Goal: Task Accomplishment & Management: Use online tool/utility

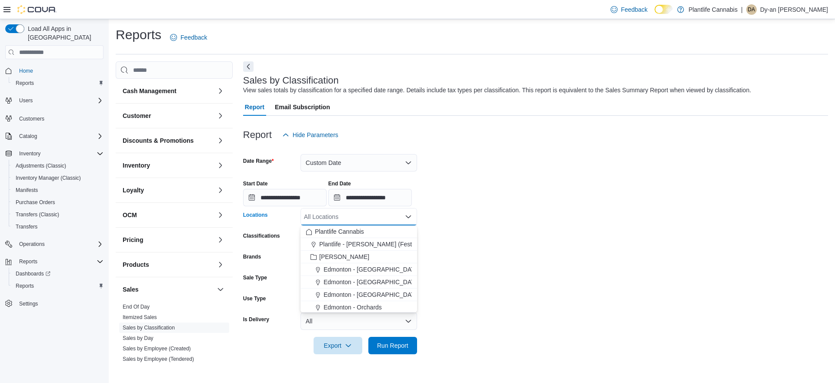
scroll to position [144, 0]
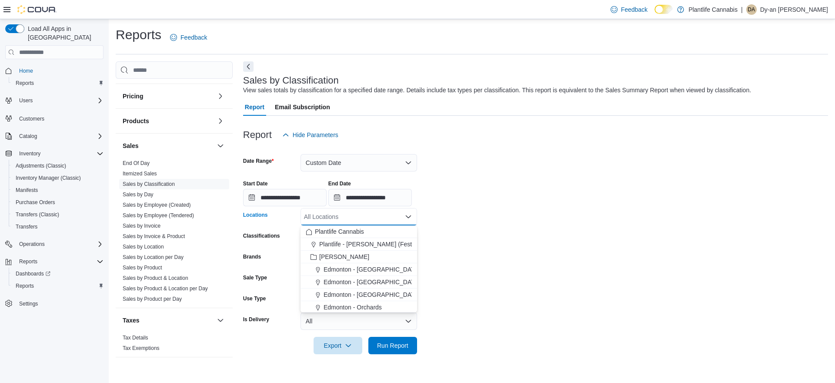
drag, startPoint x: 532, startPoint y: 190, endPoint x: 297, endPoint y: 83, distance: 257.7
click at [531, 190] on div "**********" at bounding box center [535, 189] width 585 height 33
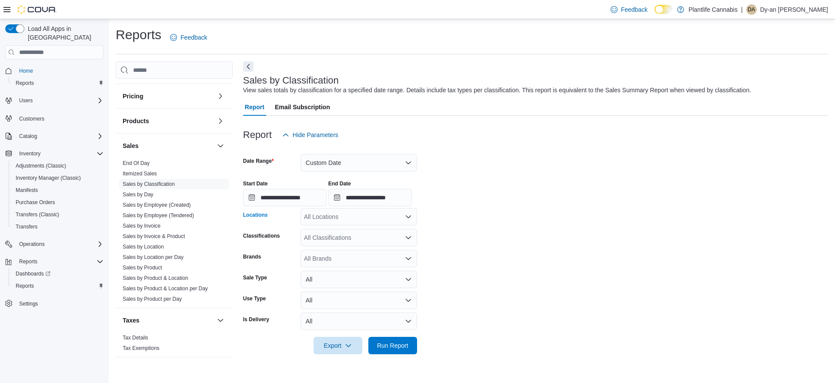
drag, startPoint x: 345, startPoint y: 216, endPoint x: 371, endPoint y: 216, distance: 25.2
click at [346, 216] on div "All Locations" at bounding box center [359, 216] width 117 height 17
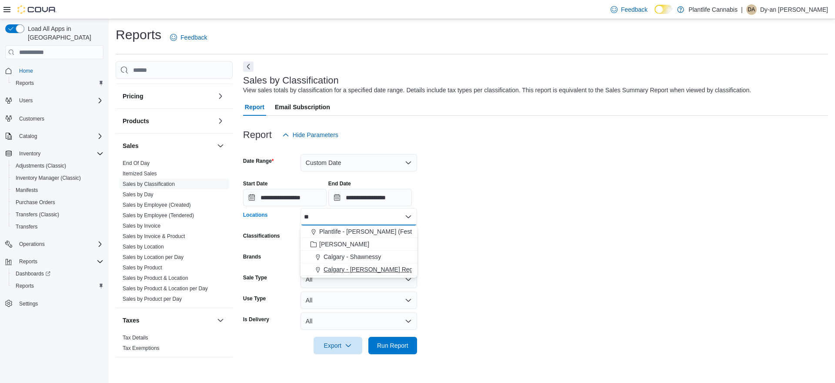
type input "**"
drag, startPoint x: 381, startPoint y: 269, endPoint x: 459, endPoint y: 271, distance: 78.8
click at [384, 269] on span "Calgary - [PERSON_NAME] Regional" at bounding box center [375, 269] width 102 height 9
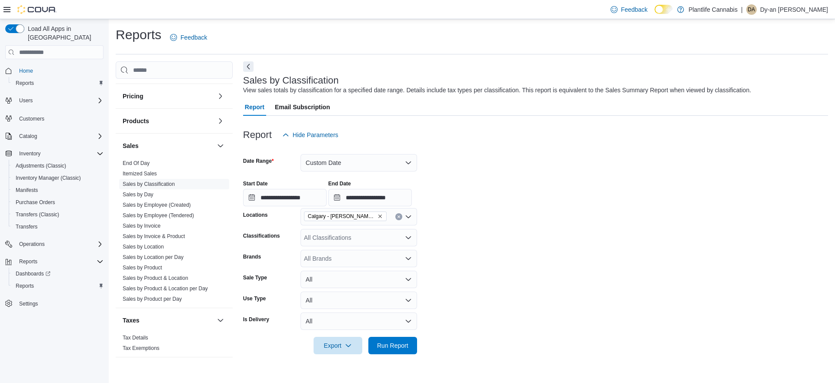
drag, startPoint x: 459, startPoint y: 271, endPoint x: 453, endPoint y: 302, distance: 31.5
click at [459, 272] on form "**********" at bounding box center [535, 249] width 585 height 211
drag, startPoint x: 397, startPoint y: 350, endPoint x: 507, endPoint y: 338, distance: 110.3
click at [399, 350] on span "Run Report" at bounding box center [393, 344] width 38 height 17
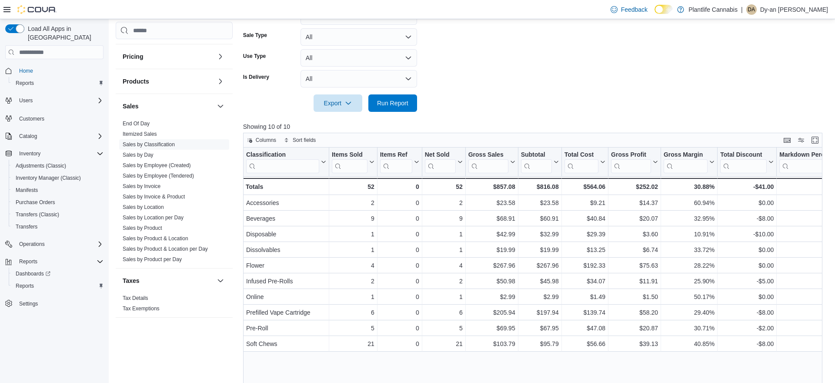
scroll to position [192, 0]
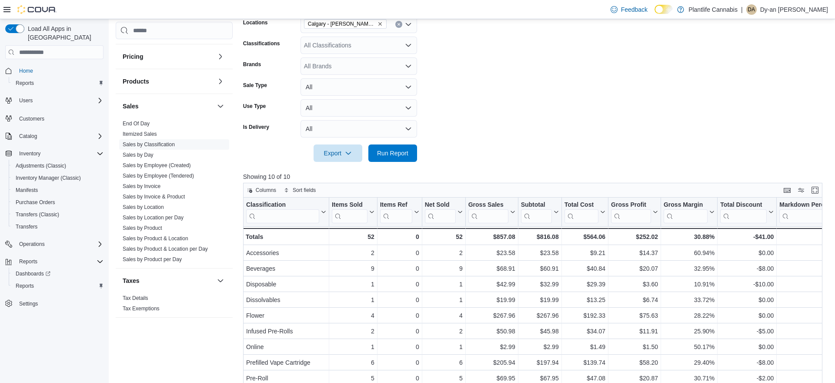
drag, startPoint x: 161, startPoint y: 209, endPoint x: 231, endPoint y: 196, distance: 71.3
click at [161, 209] on link "Sales by Location" at bounding box center [143, 207] width 41 height 6
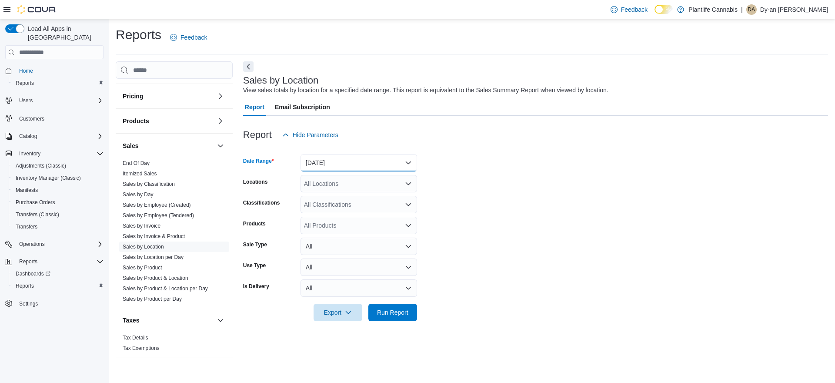
drag, startPoint x: 352, startPoint y: 165, endPoint x: 346, endPoint y: 169, distance: 7.5
click at [352, 165] on button "[DATE]" at bounding box center [359, 162] width 117 height 17
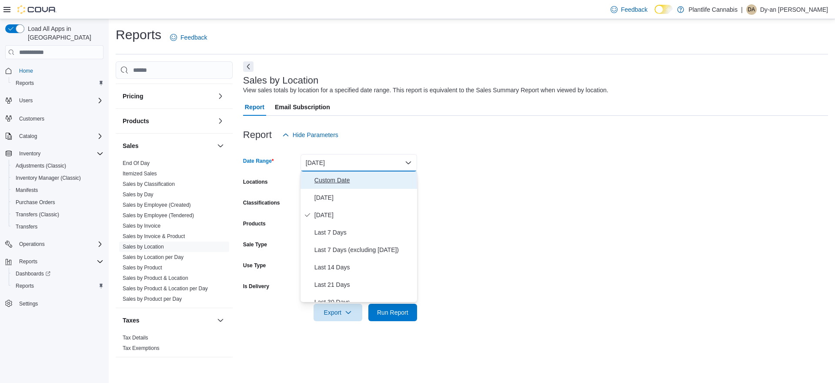
click at [332, 177] on span "Custom Date" at bounding box center [364, 180] width 99 height 10
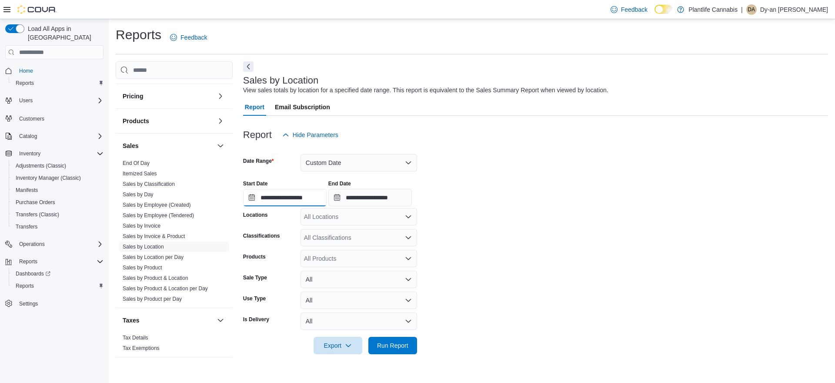
click at [316, 195] on input "**********" at bounding box center [285, 197] width 84 height 17
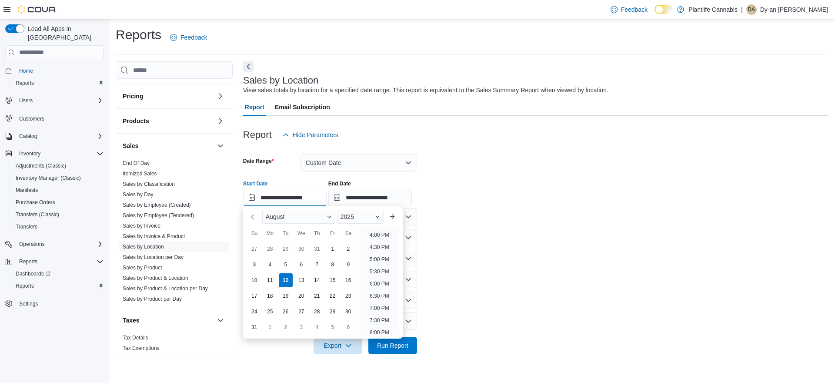
scroll to position [389, 0]
drag, startPoint x: 390, startPoint y: 286, endPoint x: 391, endPoint y: 281, distance: 5.9
click at [390, 286] on li "6:00 PM" at bounding box center [379, 283] width 27 height 10
type input "**********"
click at [302, 202] on input "**********" at bounding box center [285, 197] width 84 height 17
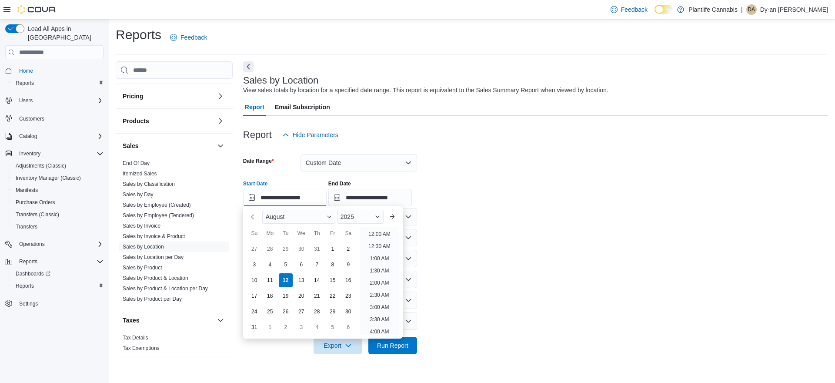
scroll to position [465, 0]
drag, startPoint x: 406, startPoint y: 199, endPoint x: 411, endPoint y: 203, distance: 5.6
click at [407, 199] on input "**********" at bounding box center [370, 197] width 84 height 17
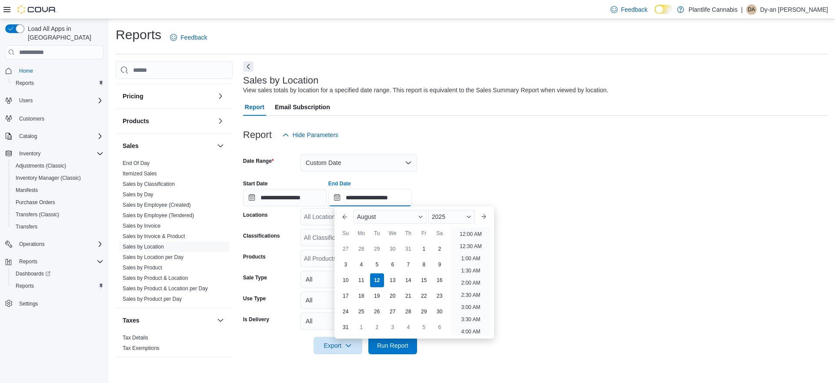
scroll to position [478, 0]
click at [568, 271] on form "**********" at bounding box center [535, 249] width 585 height 211
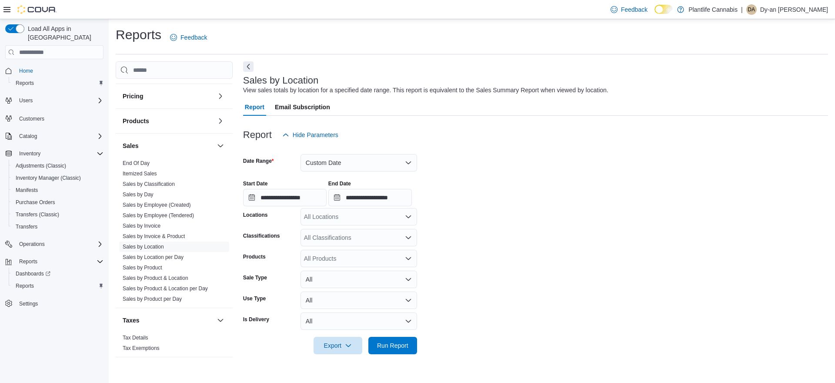
drag, startPoint x: 315, startPoint y: 211, endPoint x: 326, endPoint y: 212, distance: 11.9
click at [315, 211] on div "All Locations" at bounding box center [359, 216] width 117 height 17
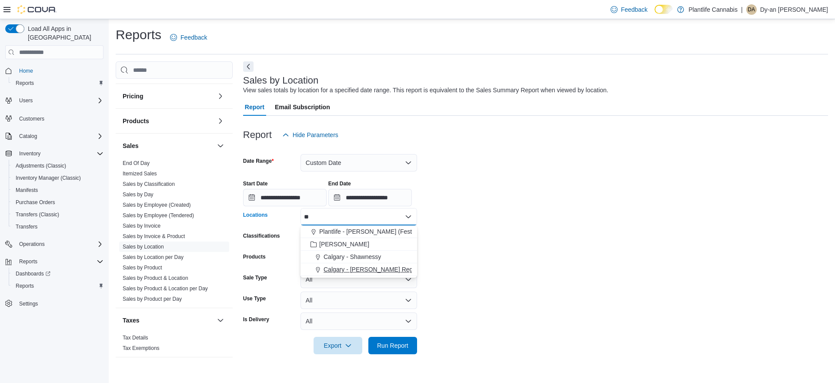
type input "**"
drag, startPoint x: 386, startPoint y: 270, endPoint x: 586, endPoint y: 272, distance: 200.5
click at [394, 270] on span "Calgary - [PERSON_NAME] Regional" at bounding box center [375, 269] width 102 height 9
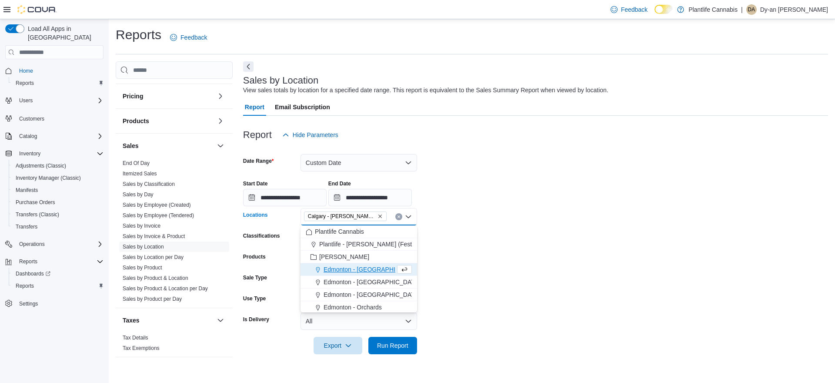
click at [588, 272] on form "**********" at bounding box center [535, 249] width 585 height 211
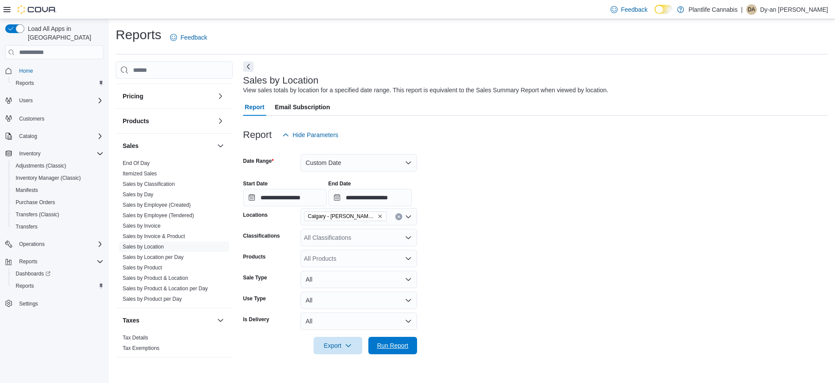
drag, startPoint x: 410, startPoint y: 345, endPoint x: 469, endPoint y: 317, distance: 65.2
click at [411, 345] on span "Run Report" at bounding box center [393, 345] width 38 height 17
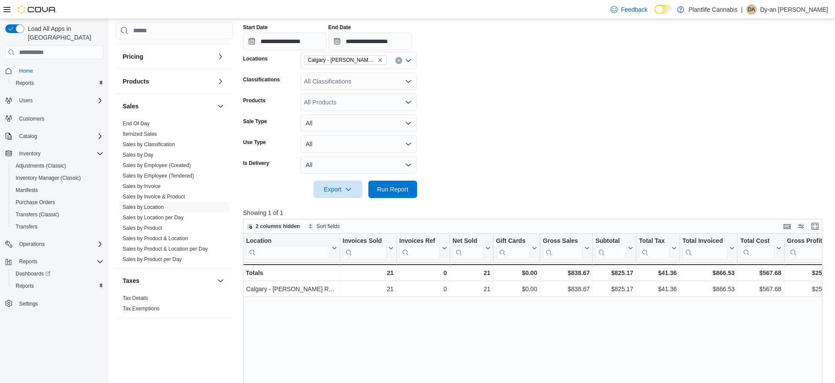
scroll to position [222, 0]
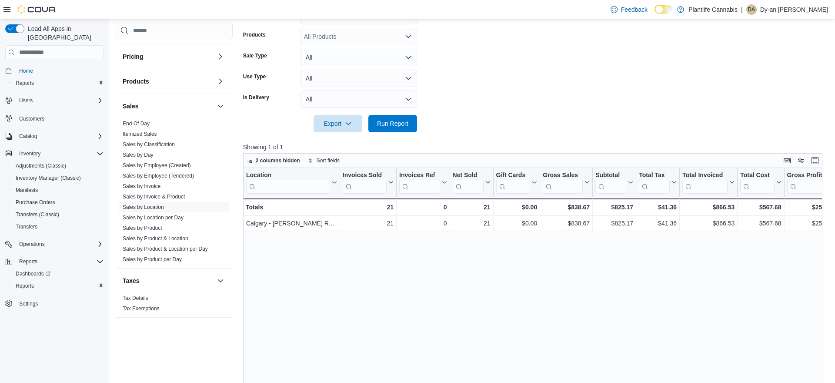
click at [173, 146] on link "Sales by Classification" at bounding box center [149, 144] width 52 height 6
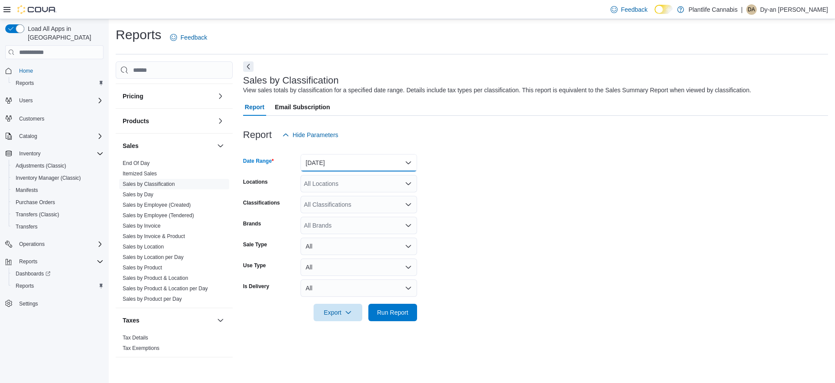
click at [320, 165] on button "[DATE]" at bounding box center [359, 162] width 117 height 17
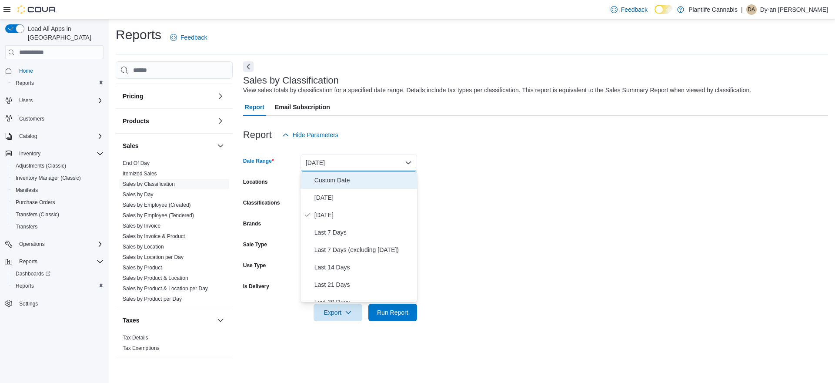
click at [325, 178] on span "Custom Date" at bounding box center [364, 180] width 99 height 10
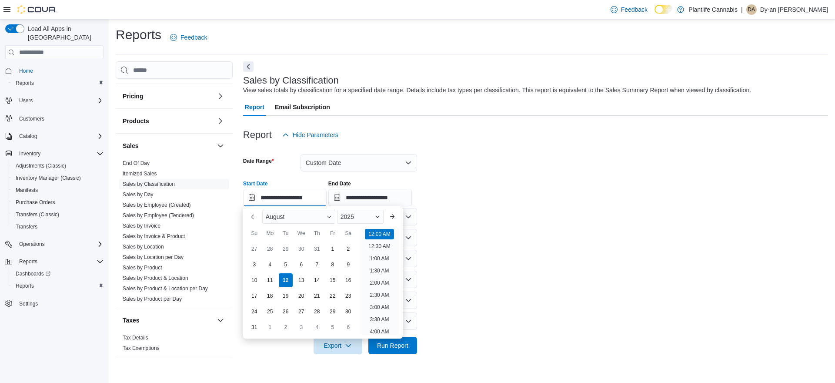
click at [325, 191] on input "**********" at bounding box center [285, 197] width 84 height 17
drag, startPoint x: 384, startPoint y: 269, endPoint x: 382, endPoint y: 262, distance: 7.6
click at [384, 268] on li "6:00 PM" at bounding box center [379, 273] width 27 height 10
type input "**********"
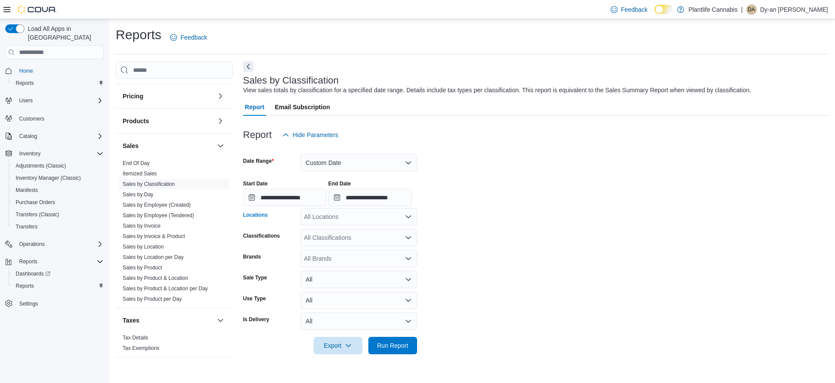
drag, startPoint x: 359, startPoint y: 220, endPoint x: 558, endPoint y: 202, distance: 200.0
click at [361, 219] on div "All Locations" at bounding box center [359, 216] width 117 height 17
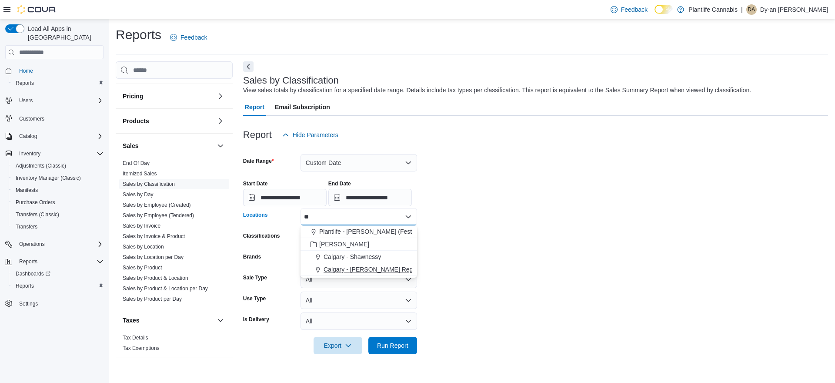
type input "**"
drag, startPoint x: 403, startPoint y: 271, endPoint x: 569, endPoint y: 271, distance: 166.6
click at [405, 271] on div "Calgary - [PERSON_NAME] Regional" at bounding box center [359, 269] width 106 height 9
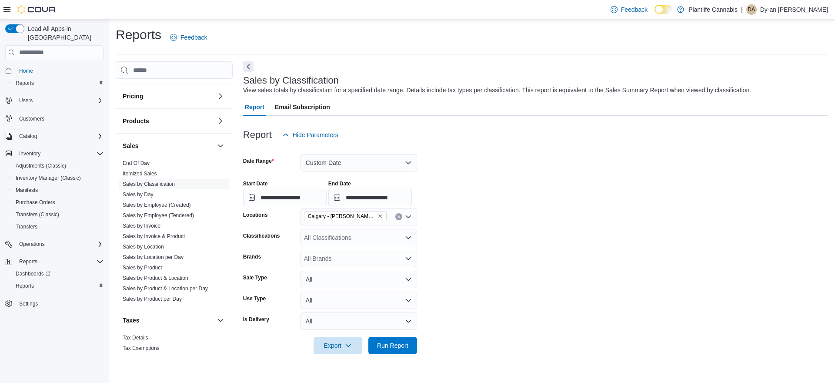
drag, startPoint x: 569, startPoint y: 271, endPoint x: 460, endPoint y: 361, distance: 141.5
click at [569, 272] on form "**********" at bounding box center [535, 249] width 585 height 211
click at [368, 347] on div "Export Run Report" at bounding box center [330, 345] width 174 height 17
drag, startPoint x: 412, startPoint y: 342, endPoint x: 469, endPoint y: 324, distance: 60.3
click at [413, 341] on button "Run Report" at bounding box center [392, 345] width 49 height 17
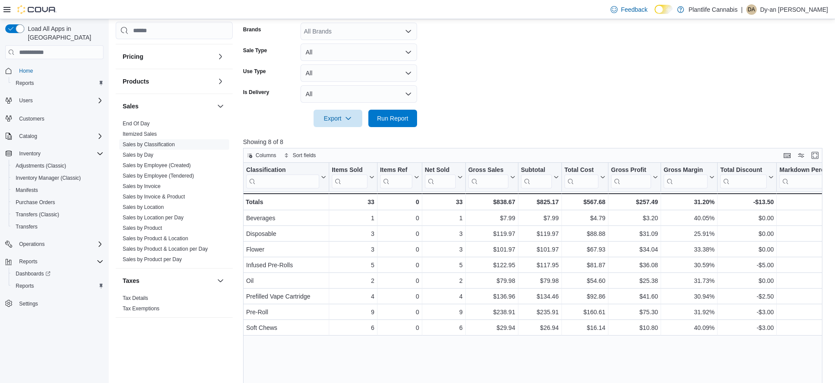
scroll to position [228, 0]
click at [159, 186] on link "Sales by Invoice" at bounding box center [142, 186] width 38 height 6
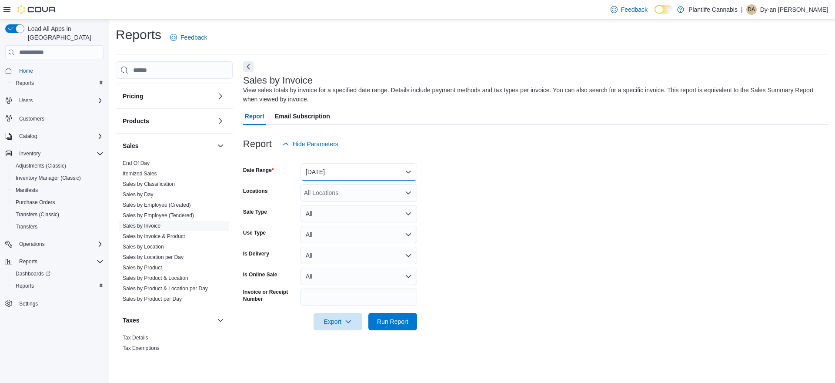
drag, startPoint x: 318, startPoint y: 172, endPoint x: 331, endPoint y: 180, distance: 15.8
click at [318, 172] on button "[DATE]" at bounding box center [359, 171] width 117 height 17
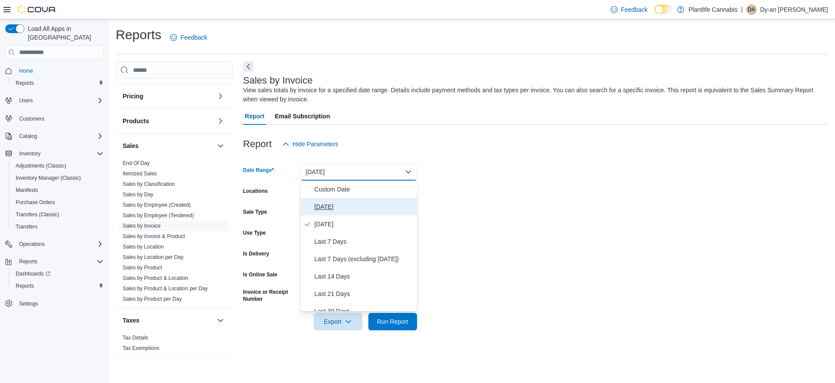
click at [344, 204] on span "[DATE]" at bounding box center [364, 206] width 99 height 10
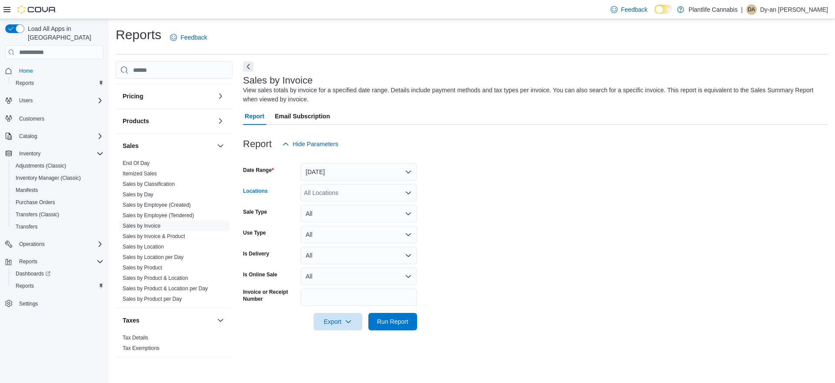
drag, startPoint x: 337, startPoint y: 197, endPoint x: 387, endPoint y: 191, distance: 49.9
click at [338, 197] on div "All Locations" at bounding box center [359, 192] width 117 height 17
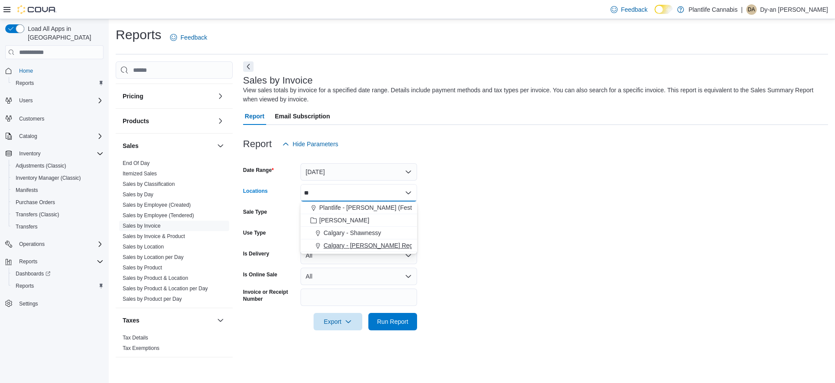
type input "**"
drag, startPoint x: 388, startPoint y: 248, endPoint x: 547, endPoint y: 239, distance: 159.9
click at [388, 248] on span "Calgary - [PERSON_NAME] Regional" at bounding box center [375, 245] width 102 height 9
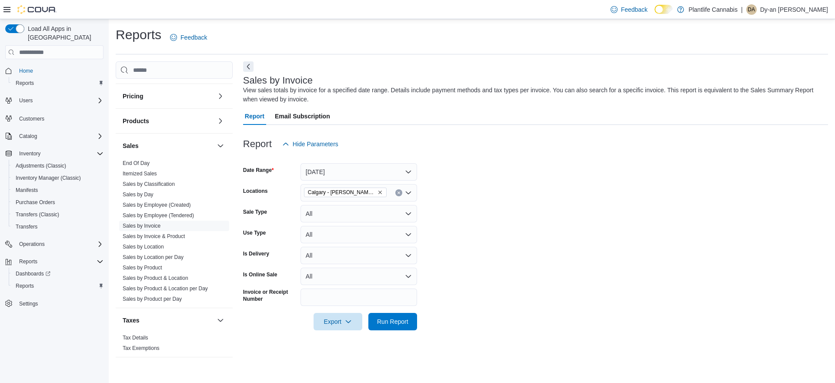
drag, startPoint x: 547, startPoint y: 239, endPoint x: 385, endPoint y: 224, distance: 163.0
click at [541, 238] on form "Date Range [DATE] Locations [GEOGRAPHIC_DATA] - [PERSON_NAME] Regional Sale Typ…" at bounding box center [535, 241] width 585 height 177
click at [348, 271] on button "All" at bounding box center [359, 276] width 117 height 17
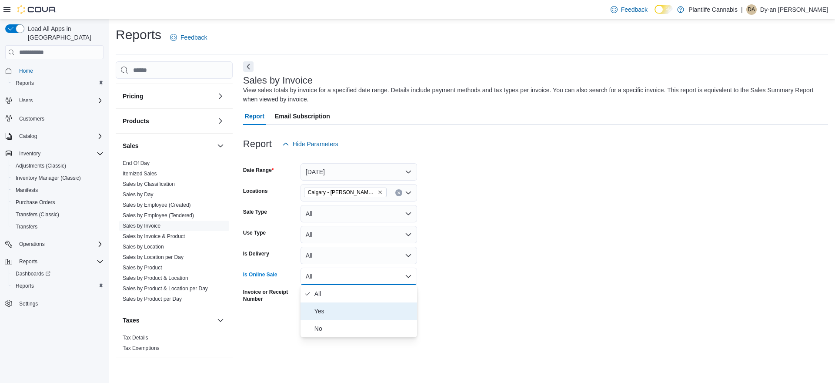
drag, startPoint x: 327, startPoint y: 310, endPoint x: 613, endPoint y: 301, distance: 286.4
click at [327, 310] on span "Yes" at bounding box center [364, 311] width 99 height 10
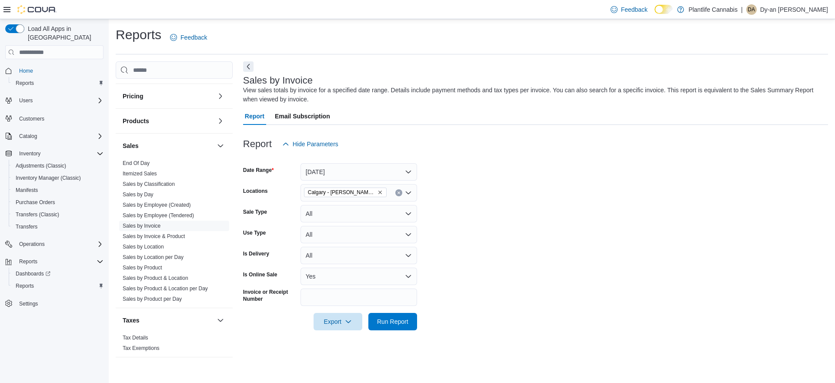
drag, startPoint x: 616, startPoint y: 301, endPoint x: 455, endPoint y: 331, distance: 163.6
click at [616, 301] on form "Date Range [DATE] Locations [GEOGRAPHIC_DATA] - [PERSON_NAME] Regional Sale Typ…" at bounding box center [535, 241] width 585 height 177
click at [404, 327] on span "Run Report" at bounding box center [393, 320] width 38 height 17
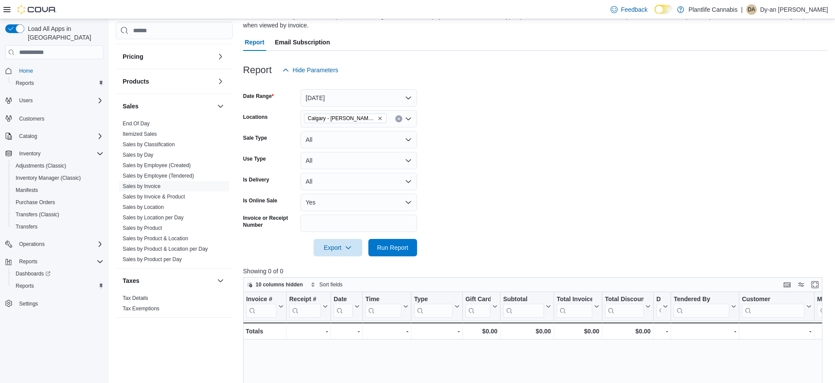
scroll to position [75, 0]
click at [171, 168] on link "Sales by Employee (Created)" at bounding box center [157, 165] width 68 height 6
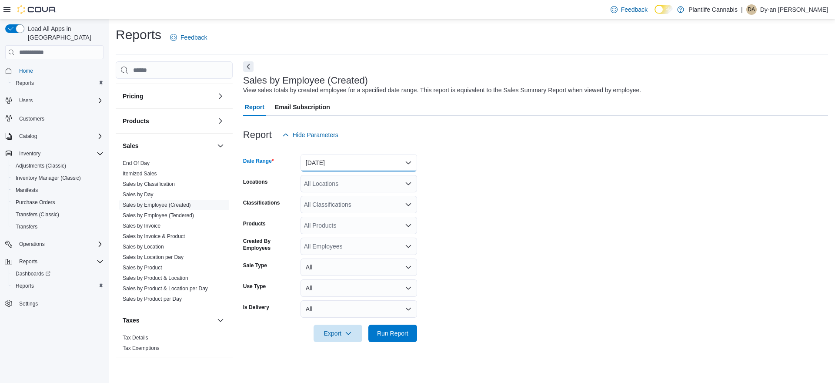
drag, startPoint x: 323, startPoint y: 163, endPoint x: 324, endPoint y: 169, distance: 6.5
click at [323, 163] on button "[DATE]" at bounding box center [359, 162] width 117 height 17
drag, startPoint x: 318, startPoint y: 195, endPoint x: 328, endPoint y: 184, distance: 14.2
click at [319, 195] on span "[DATE]" at bounding box center [364, 197] width 99 height 10
drag, startPoint x: 328, startPoint y: 183, endPoint x: 444, endPoint y: 179, distance: 115.8
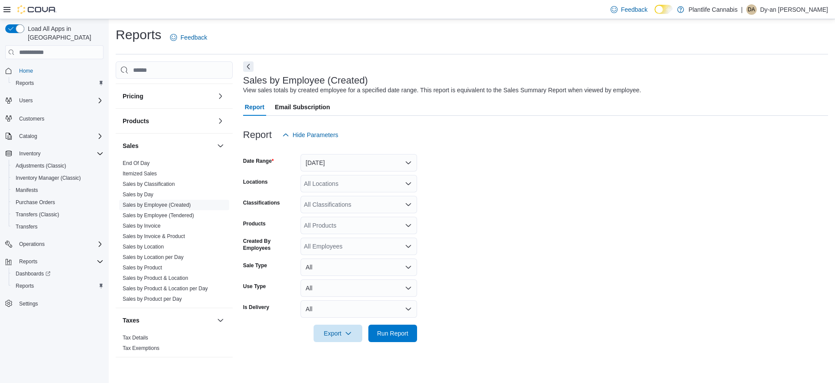
click at [329, 183] on div "All Locations" at bounding box center [359, 183] width 117 height 17
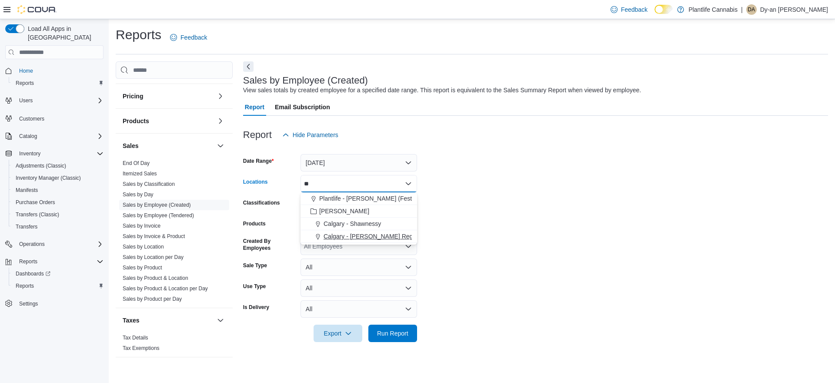
type input "**"
drag, startPoint x: 385, startPoint y: 241, endPoint x: 530, endPoint y: 241, distance: 145.3
click at [385, 241] on button "Calgary - [PERSON_NAME] Regional" at bounding box center [359, 236] width 117 height 13
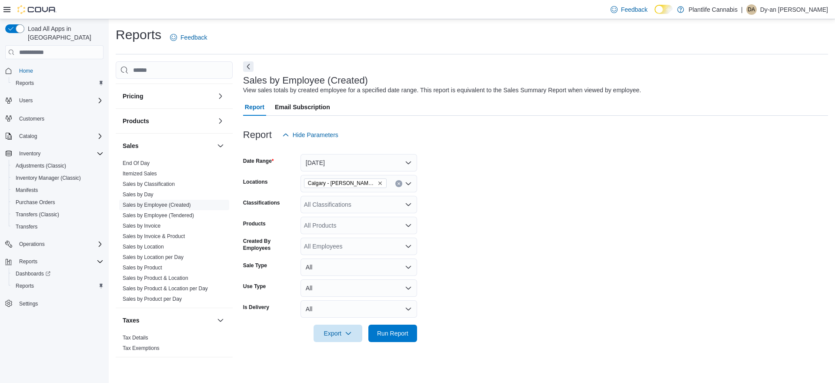
click at [530, 241] on form "Date Range [DATE] Locations [GEOGRAPHIC_DATA] - [PERSON_NAME] Regional Classifi…" at bounding box center [535, 243] width 585 height 198
click at [386, 214] on form "Date Range [DATE] Locations [GEOGRAPHIC_DATA] - [PERSON_NAME] Regional Classifi…" at bounding box center [535, 243] width 585 height 198
click at [383, 208] on div "All Classifications" at bounding box center [359, 204] width 117 height 17
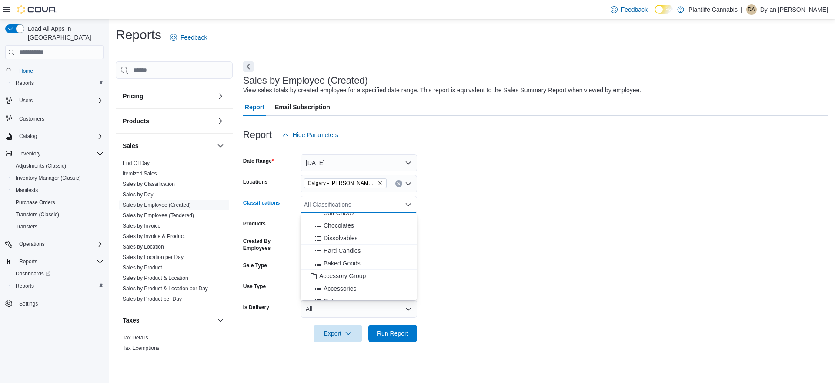
scroll to position [78, 0]
drag, startPoint x: 375, startPoint y: 268, endPoint x: 540, endPoint y: 269, distance: 165.3
click at [377, 268] on div "Accessory Group" at bounding box center [359, 267] width 106 height 9
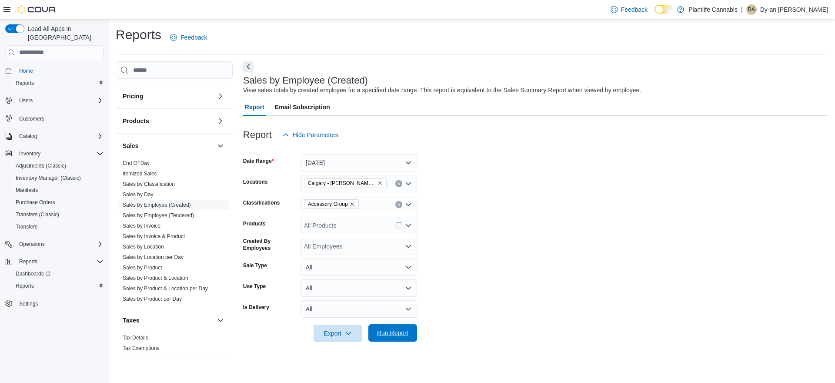
drag, startPoint x: 540, startPoint y: 269, endPoint x: 408, endPoint y: 325, distance: 143.7
click at [540, 269] on form "Date Range [DATE] Locations [GEOGRAPHIC_DATA] - [PERSON_NAME] Regional Classifi…" at bounding box center [535, 243] width 585 height 198
drag, startPoint x: 409, startPoint y: 328, endPoint x: 414, endPoint y: 327, distance: 4.4
click at [409, 328] on span "Run Report" at bounding box center [393, 332] width 38 height 17
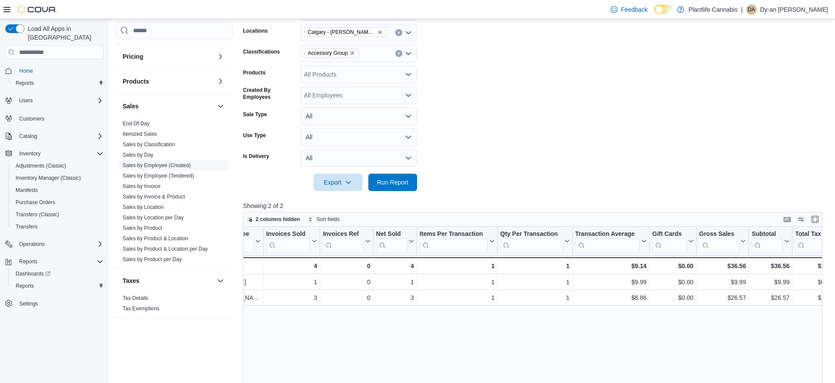
scroll to position [0, 62]
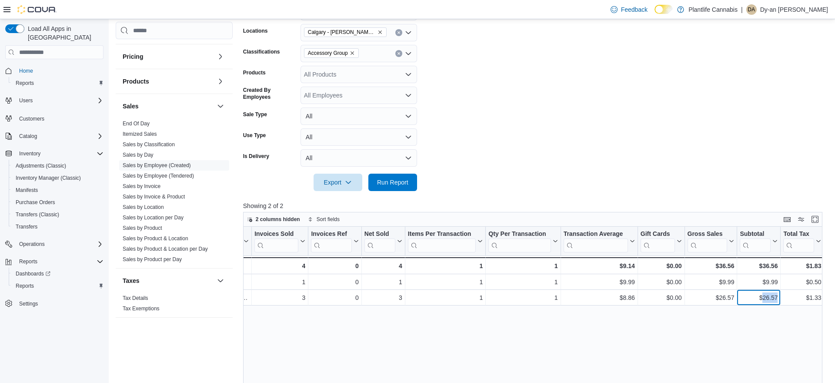
drag, startPoint x: 778, startPoint y: 297, endPoint x: 771, endPoint y: 345, distance: 48.7
click at [761, 300] on div "$26.57 - Subtotal, column 10, row 2" at bounding box center [758, 298] width 43 height 16
copy div "26.57"
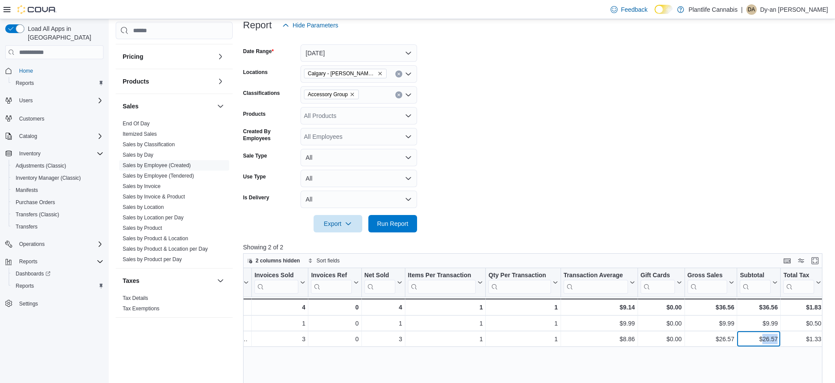
scroll to position [84, 0]
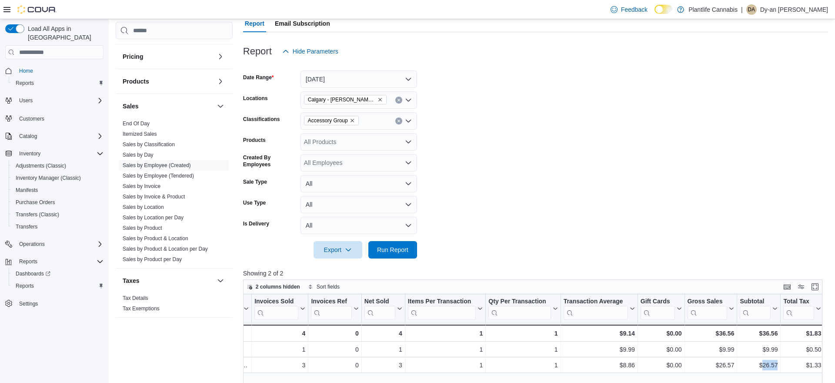
click at [355, 120] on icon "Remove Accessory Group from selection in this group" at bounding box center [352, 120] width 5 height 5
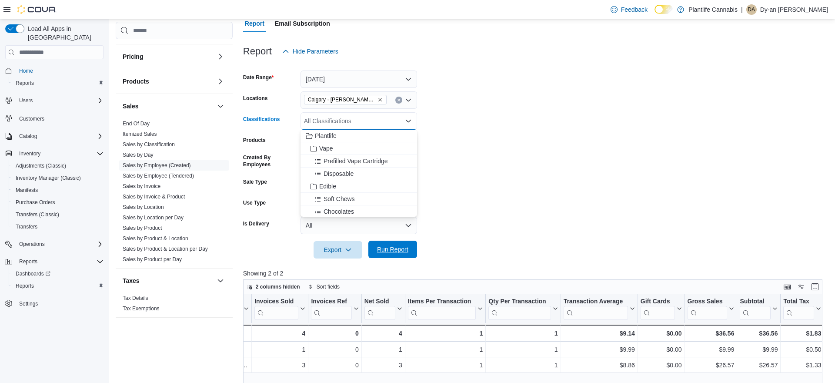
click at [405, 257] on span "Run Report" at bounding box center [393, 249] width 38 height 17
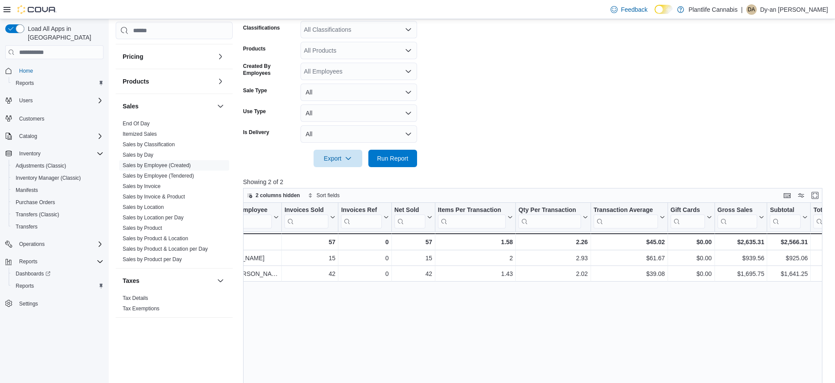
scroll to position [0, 33]
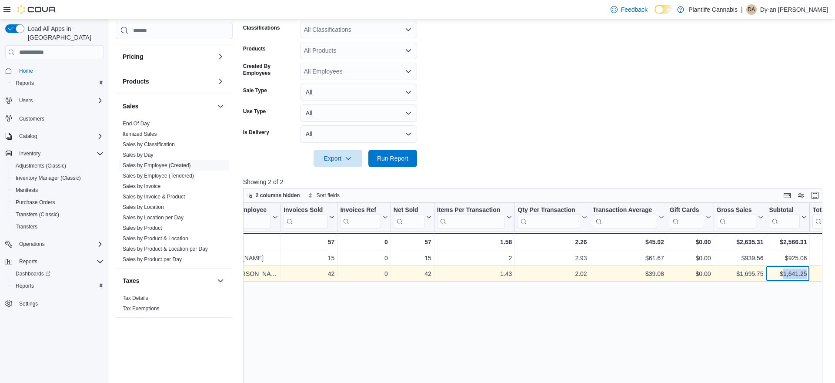
drag, startPoint x: 807, startPoint y: 274, endPoint x: 782, endPoint y: 277, distance: 25.8
click at [782, 277] on div "$1,641.25 - Subtotal, column 10, row 2" at bounding box center [787, 274] width 43 height 16
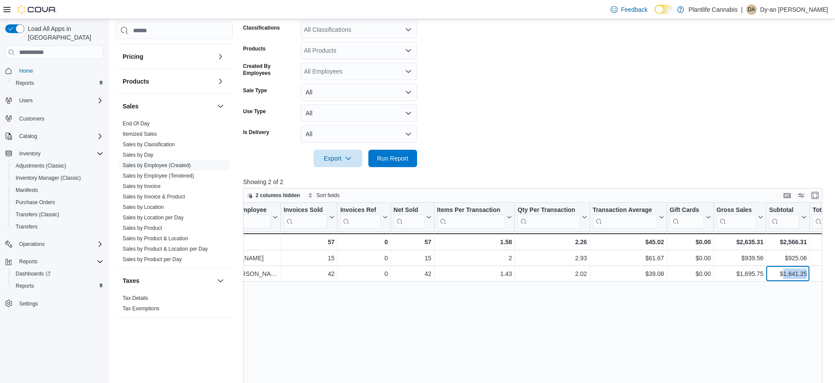
copy div "1,641.25"
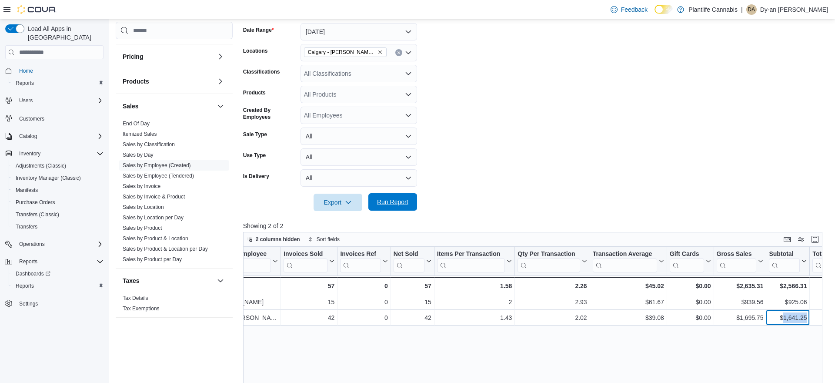
scroll to position [121, 0]
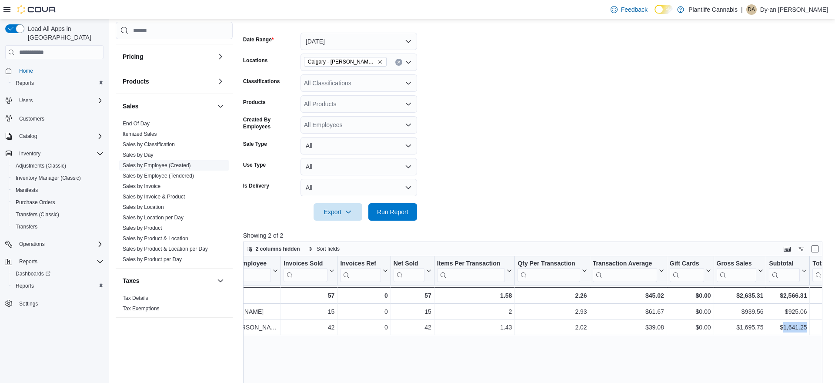
drag, startPoint x: 162, startPoint y: 208, endPoint x: 223, endPoint y: 202, distance: 61.7
click at [162, 208] on link "Sales by Location" at bounding box center [143, 207] width 41 height 6
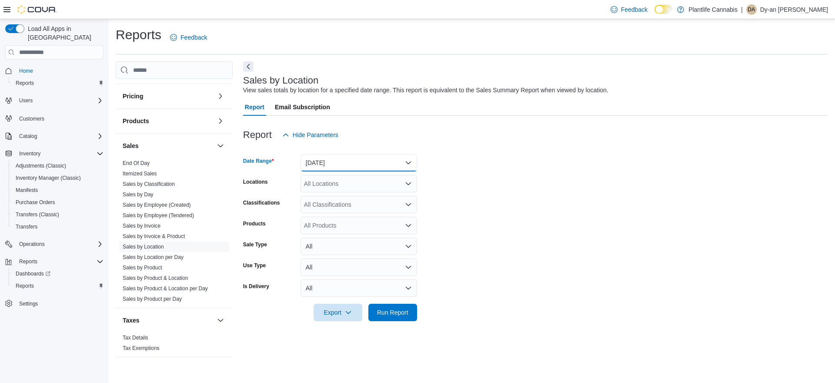
click at [328, 166] on button "[DATE]" at bounding box center [359, 162] width 117 height 17
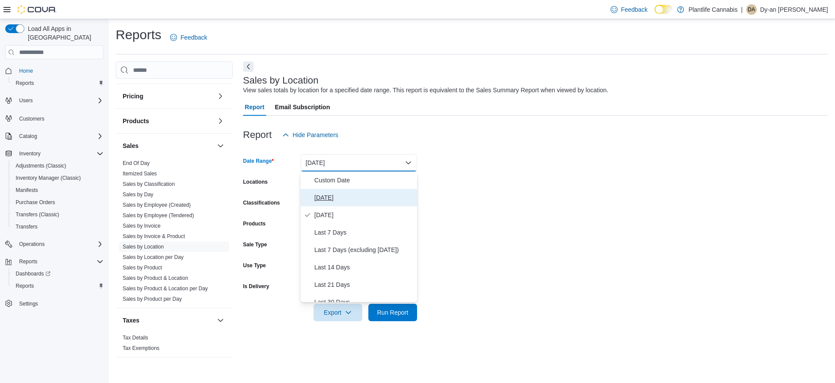
drag, startPoint x: 329, startPoint y: 193, endPoint x: 335, endPoint y: 183, distance: 11.9
click at [329, 193] on span "[DATE]" at bounding box center [364, 197] width 99 height 10
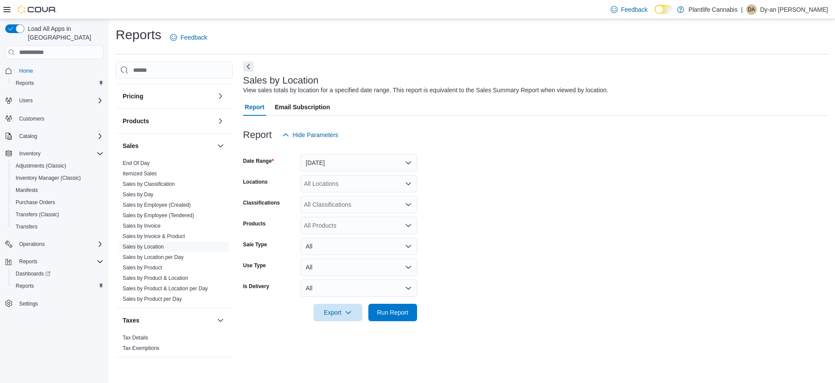
drag, startPoint x: 335, startPoint y: 183, endPoint x: 411, endPoint y: 183, distance: 75.7
click at [335, 183] on div "All Locations" at bounding box center [359, 183] width 117 height 17
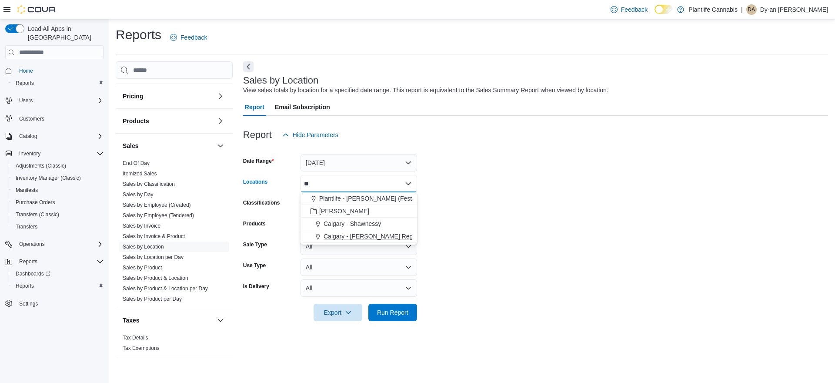
type input "**"
drag, startPoint x: 379, startPoint y: 238, endPoint x: 538, endPoint y: 240, distance: 159.2
click at [392, 238] on span "Calgary - [PERSON_NAME] Regional" at bounding box center [375, 236] width 102 height 9
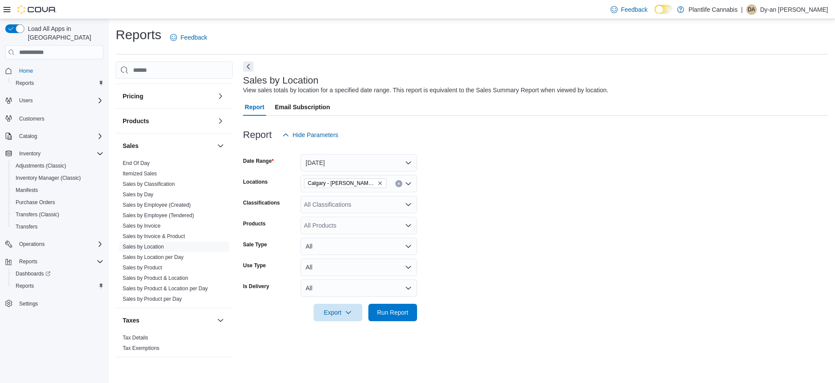
drag, startPoint x: 538, startPoint y: 240, endPoint x: 444, endPoint y: 308, distance: 116.0
click at [538, 240] on form "Date Range [DATE] Locations [GEOGRAPHIC_DATA] - [PERSON_NAME] Regional Classifi…" at bounding box center [535, 232] width 585 height 177
drag, startPoint x: 397, startPoint y: 316, endPoint x: 464, endPoint y: 303, distance: 68.2
click at [397, 316] on span "Run Report" at bounding box center [392, 312] width 31 height 9
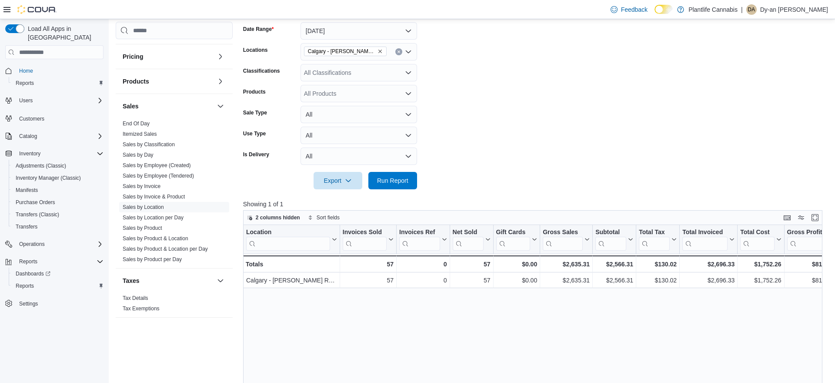
scroll to position [140, 0]
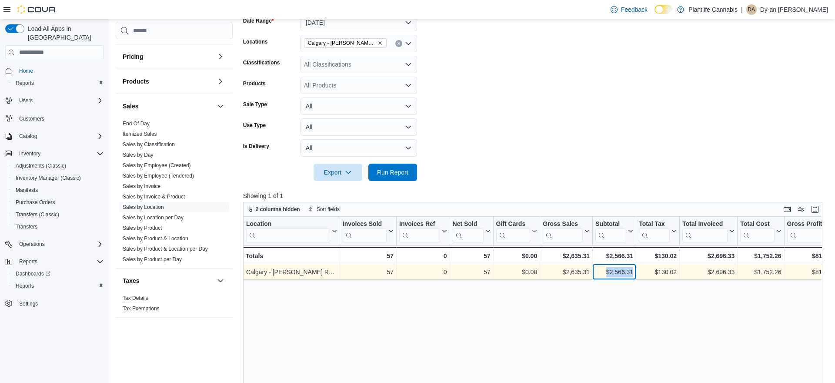
drag, startPoint x: 633, startPoint y: 273, endPoint x: 603, endPoint y: 278, distance: 30.9
click at [602, 274] on div "$2,566.31 - Subtotal, column 7, row 1" at bounding box center [614, 272] width 43 height 16
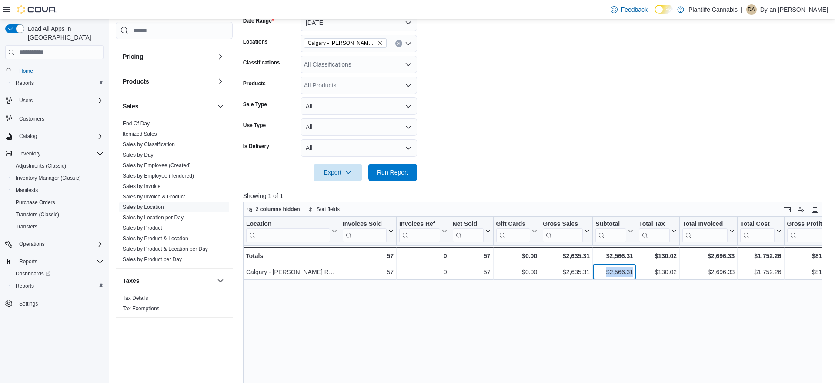
copy div "$2,566.31"
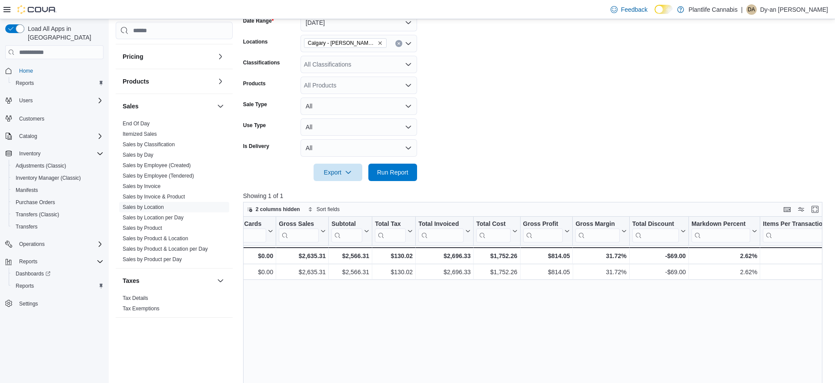
scroll to position [0, 0]
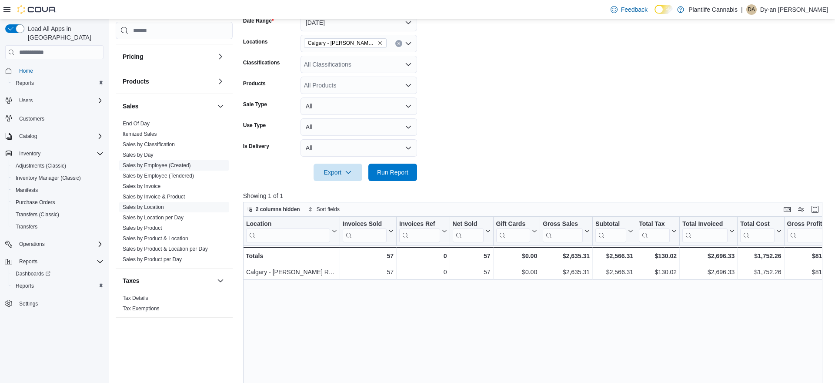
click at [150, 165] on link "Sales by Employee (Created)" at bounding box center [157, 165] width 68 height 6
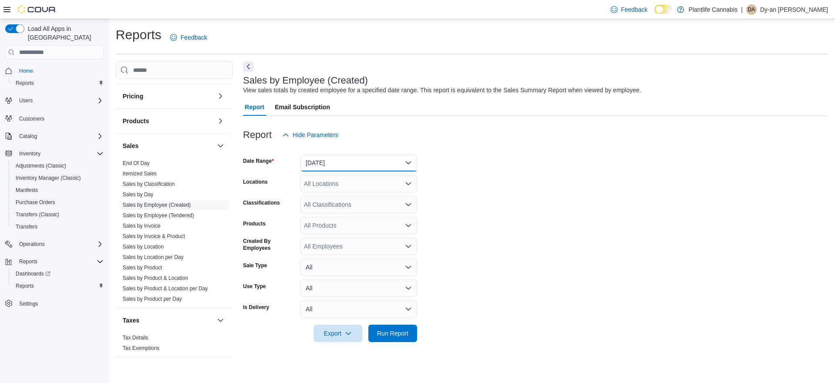
drag, startPoint x: 383, startPoint y: 164, endPoint x: 379, endPoint y: 168, distance: 5.9
click at [383, 164] on button "[DATE]" at bounding box center [359, 162] width 117 height 17
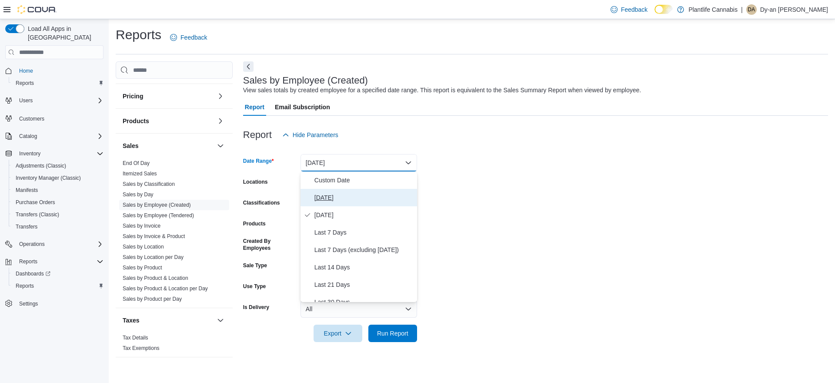
drag, startPoint x: 350, startPoint y: 194, endPoint x: 348, endPoint y: 191, distance: 4.5
click at [350, 194] on span "[DATE]" at bounding box center [364, 197] width 99 height 10
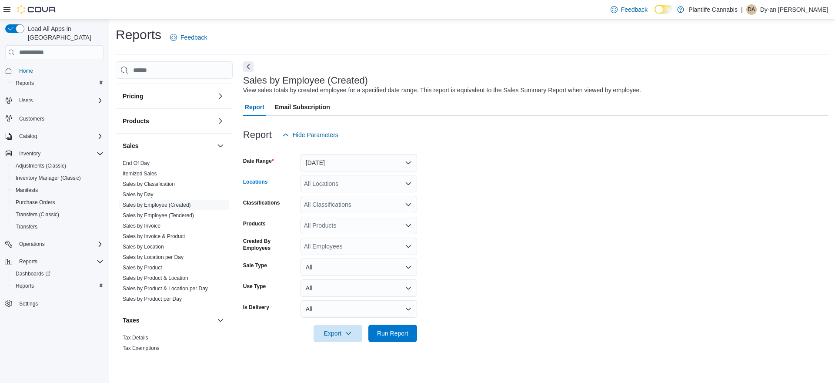
drag, startPoint x: 342, startPoint y: 181, endPoint x: 497, endPoint y: 178, distance: 154.9
click at [346, 181] on div "All Locations" at bounding box center [359, 183] width 117 height 17
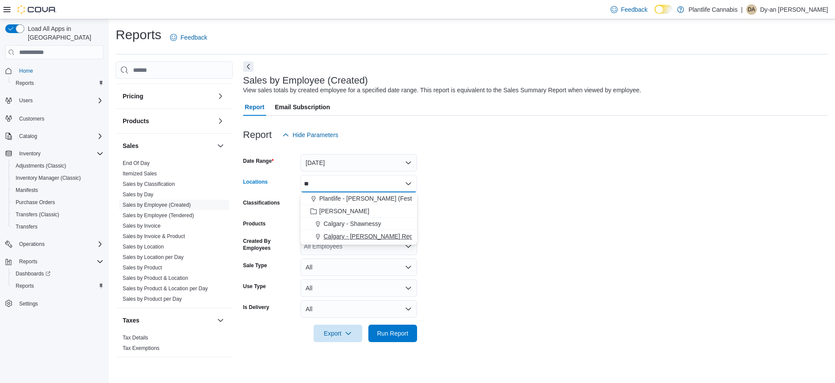
type input "**"
drag, startPoint x: 384, startPoint y: 238, endPoint x: 559, endPoint y: 228, distance: 175.6
click at [401, 237] on div "Calgary - [PERSON_NAME] Regional" at bounding box center [359, 236] width 106 height 9
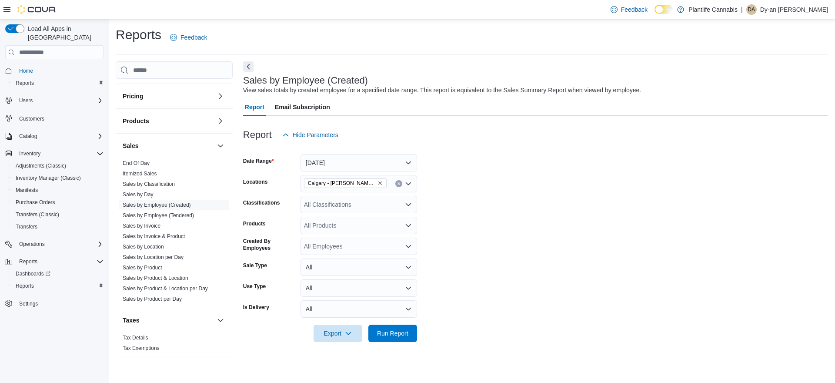
drag, startPoint x: 559, startPoint y: 228, endPoint x: 455, endPoint y: 221, distance: 104.6
click at [559, 228] on form "Date Range [DATE] Locations [GEOGRAPHIC_DATA] - [PERSON_NAME] Regional Classifi…" at bounding box center [535, 243] width 585 height 198
drag, startPoint x: 352, startPoint y: 207, endPoint x: 355, endPoint y: 212, distance: 5.8
click at [353, 207] on div "All Classifications" at bounding box center [359, 204] width 117 height 17
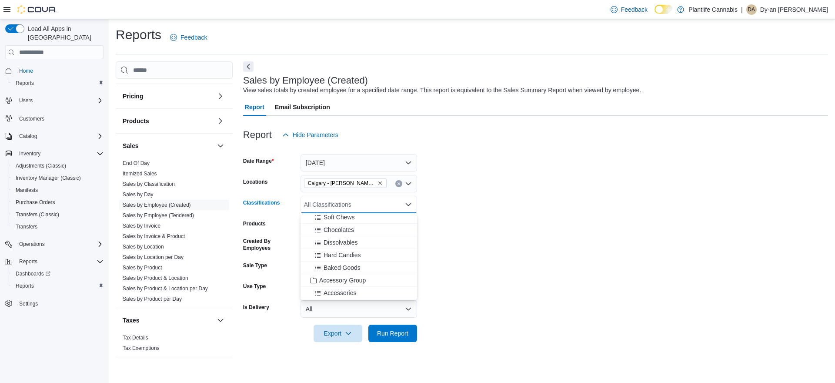
scroll to position [66, 0]
click at [362, 278] on span "Accessory Group" at bounding box center [342, 279] width 47 height 9
click at [570, 278] on form "Date Range [DATE] Locations [GEOGRAPHIC_DATA] - [PERSON_NAME] Regional Classifi…" at bounding box center [535, 243] width 585 height 198
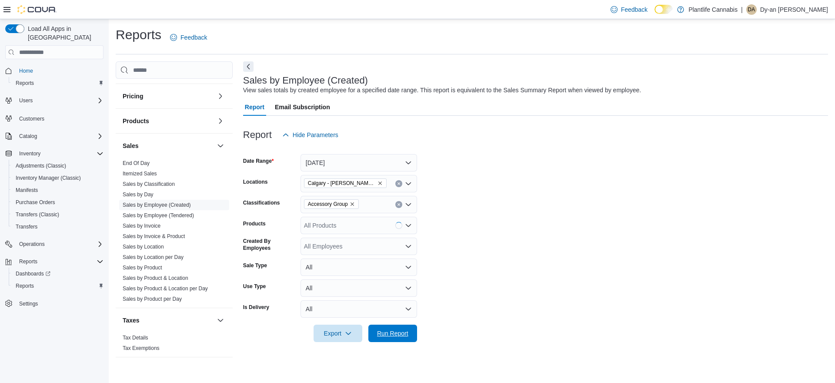
drag, startPoint x: 387, startPoint y: 334, endPoint x: 536, endPoint y: 271, distance: 162.0
click at [387, 334] on span "Run Report" at bounding box center [392, 333] width 31 height 9
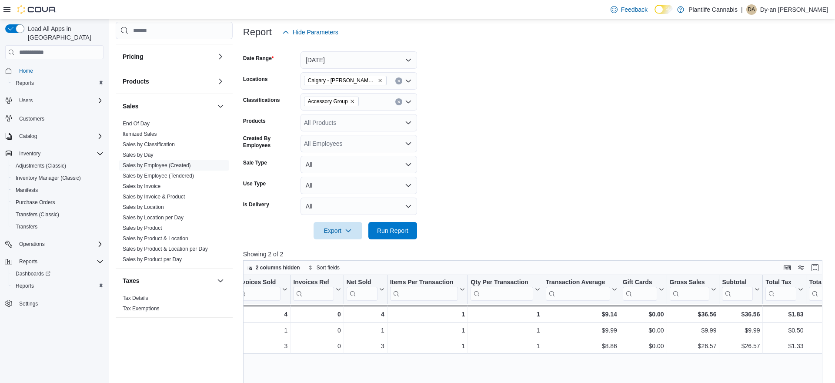
scroll to position [99, 0]
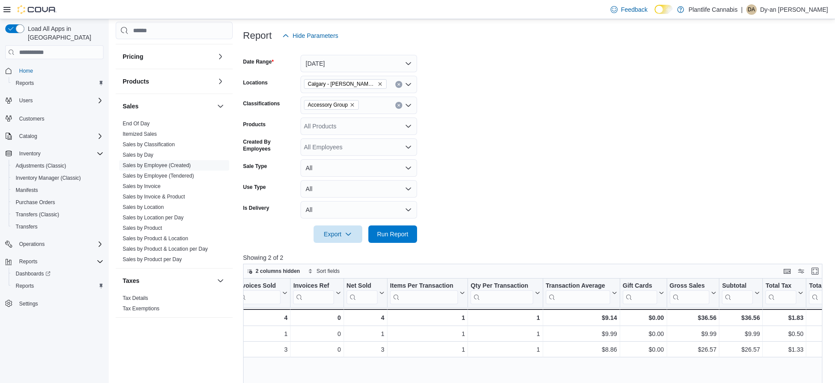
drag, startPoint x: 429, startPoint y: 105, endPoint x: 357, endPoint y: 105, distance: 72.2
click at [429, 105] on form "Date Range [DATE] Locations [GEOGRAPHIC_DATA] - [PERSON_NAME] Regional Classifi…" at bounding box center [535, 143] width 585 height 198
click at [147, 206] on link "Sales by Location" at bounding box center [143, 207] width 41 height 6
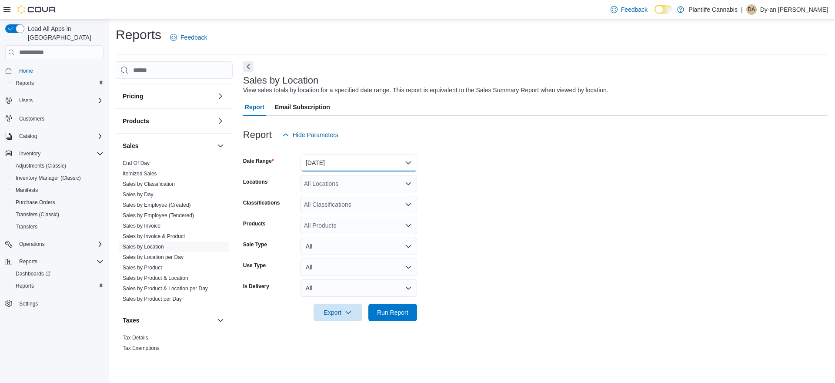
drag, startPoint x: 337, startPoint y: 161, endPoint x: 336, endPoint y: 169, distance: 8.7
click at [337, 161] on button "[DATE]" at bounding box center [359, 162] width 117 height 17
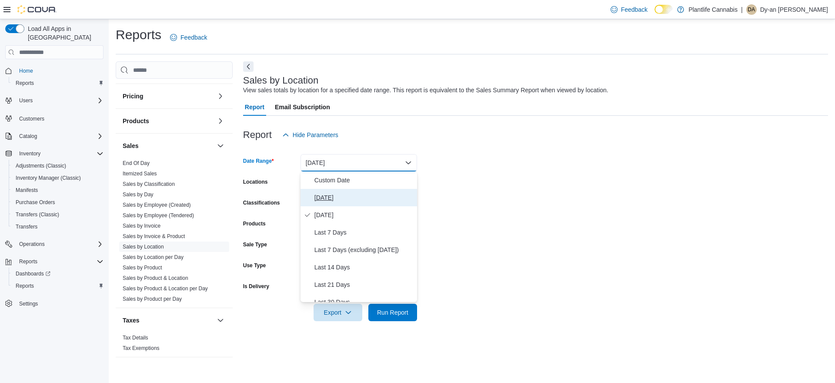
drag, startPoint x: 328, startPoint y: 199, endPoint x: 335, endPoint y: 185, distance: 14.8
click at [329, 198] on span "[DATE]" at bounding box center [364, 197] width 99 height 10
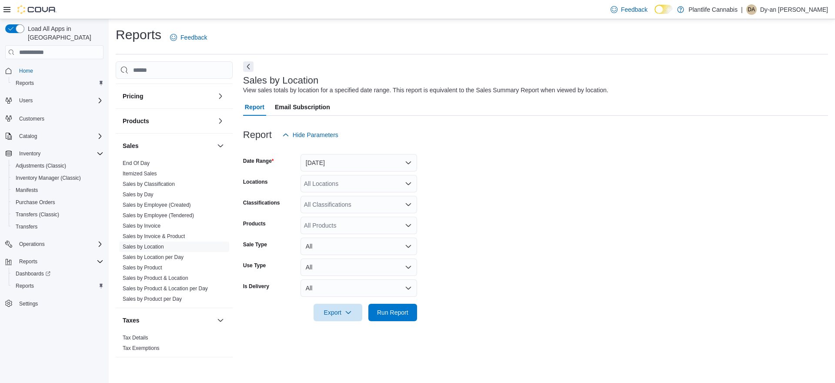
drag, startPoint x: 335, startPoint y: 185, endPoint x: 504, endPoint y: 182, distance: 169.2
click at [337, 185] on div "All Locations" at bounding box center [359, 183] width 117 height 17
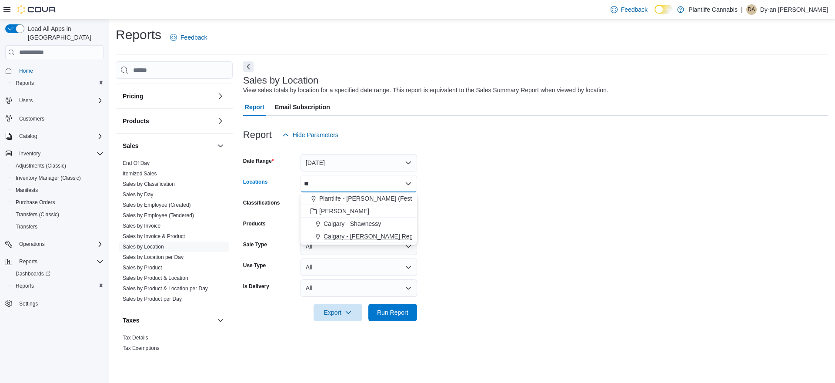
type input "**"
drag, startPoint x: 359, startPoint y: 238, endPoint x: 465, endPoint y: 236, distance: 105.3
click at [360, 238] on span "Calgary - [PERSON_NAME] Regional" at bounding box center [375, 236] width 102 height 9
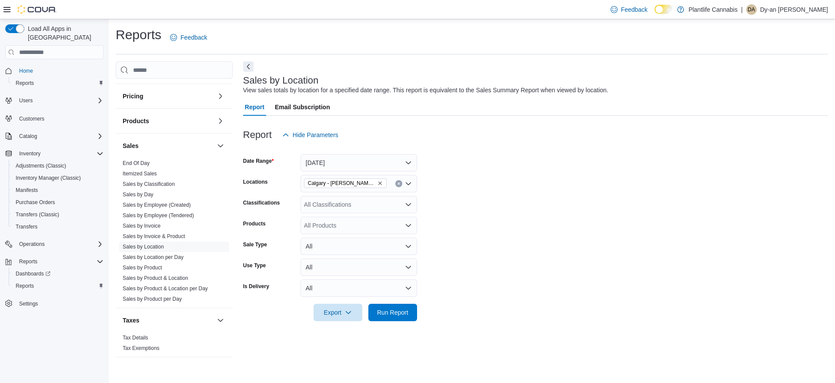
drag, startPoint x: 725, startPoint y: 236, endPoint x: 505, endPoint y: 308, distance: 231.0
click at [725, 236] on form "Date Range [DATE] Locations [GEOGRAPHIC_DATA] - [PERSON_NAME] Regional Classifi…" at bounding box center [535, 232] width 585 height 177
drag, startPoint x: 391, startPoint y: 315, endPoint x: 484, endPoint y: 275, distance: 100.9
click at [395, 314] on span "Run Report" at bounding box center [392, 312] width 31 height 9
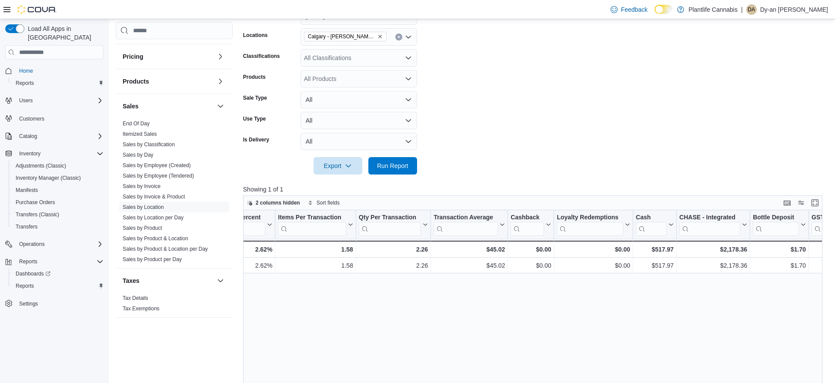
scroll to position [0, 823]
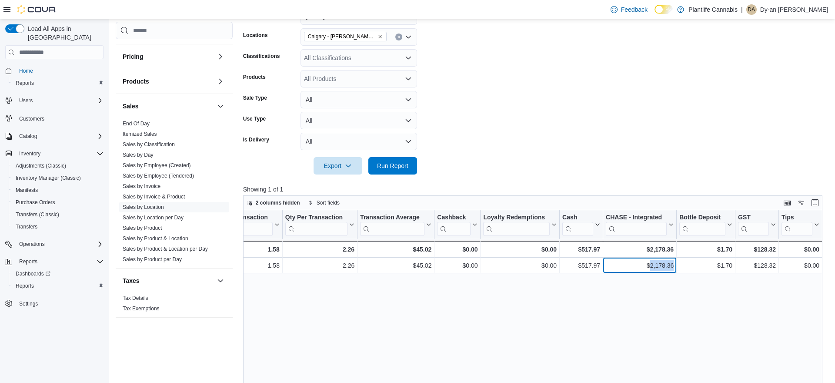
drag, startPoint x: 674, startPoint y: 266, endPoint x: 650, endPoint y: 278, distance: 27.0
click at [648, 268] on div "$2,178.36 - CHASE - Integrated, column 21, row 1" at bounding box center [640, 266] width 74 height 16
copy div "2,178.36"
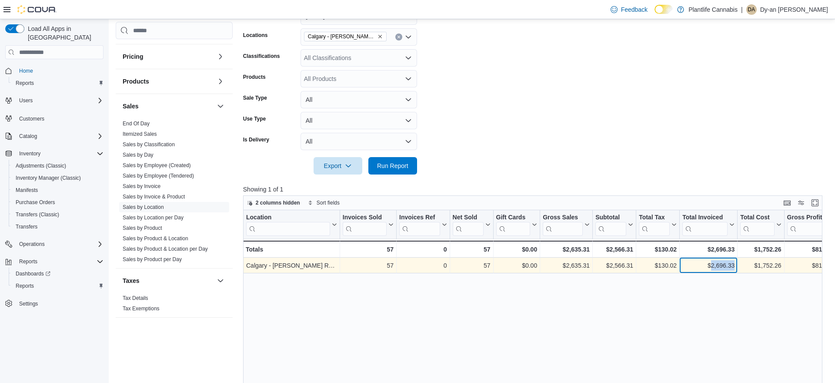
drag, startPoint x: 735, startPoint y: 265, endPoint x: 711, endPoint y: 268, distance: 24.1
click at [709, 268] on div "$2,696.33 - Total Invoiced, column 9, row 1" at bounding box center [709, 266] width 58 height 16
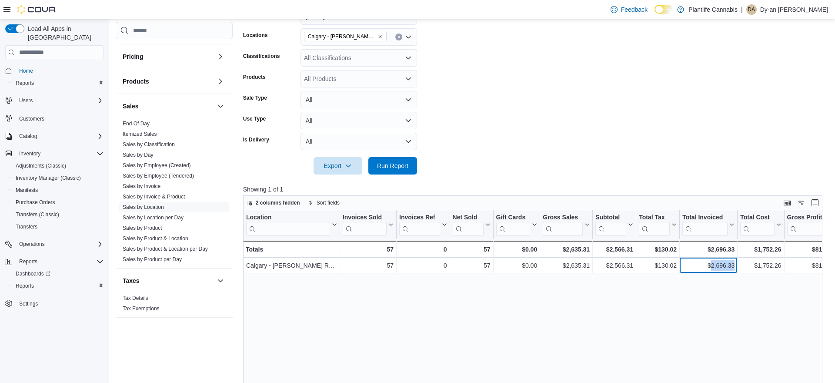
copy div "2,696.33"
